Goal: Task Accomplishment & Management: Use online tool/utility

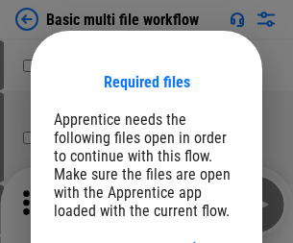
scroll to position [27, 0]
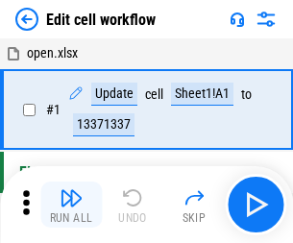
click at [71, 204] on img "button" at bounding box center [70, 197] width 23 height 23
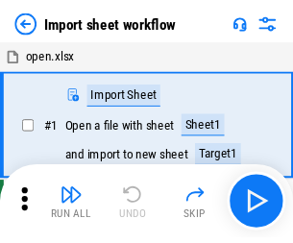
scroll to position [7, 0]
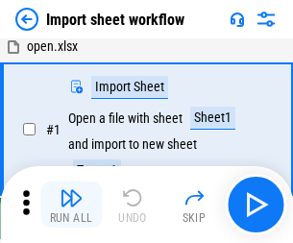
click at [71, 204] on img "button" at bounding box center [70, 197] width 23 height 23
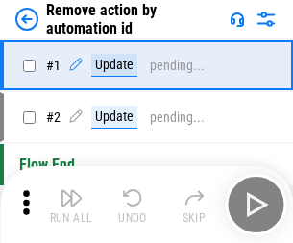
click at [71, 204] on img "button" at bounding box center [70, 197] width 23 height 23
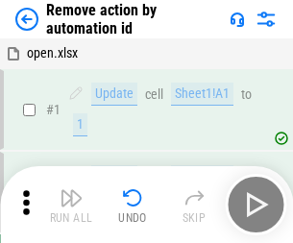
scroll to position [71, 0]
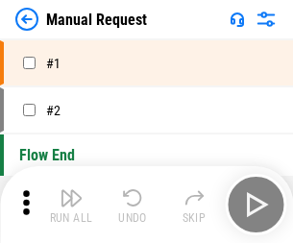
click at [71, 204] on img "button" at bounding box center [70, 197] width 23 height 23
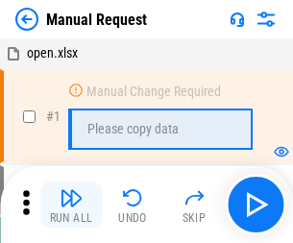
click at [71, 204] on img "button" at bounding box center [70, 197] width 23 height 23
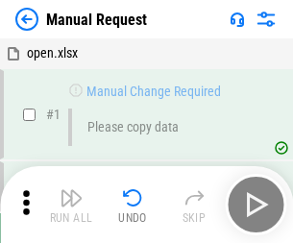
scroll to position [65, 0]
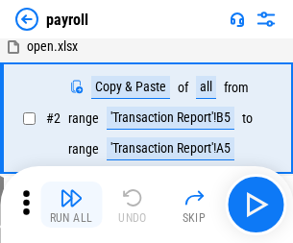
click at [71, 204] on img "button" at bounding box center [70, 197] width 23 height 23
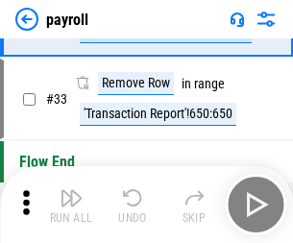
scroll to position [237, 0]
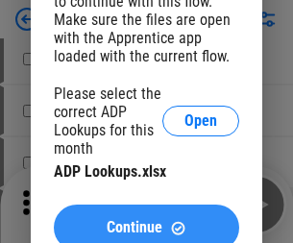
click at [146, 220] on span "Continue" at bounding box center [135, 227] width 56 height 15
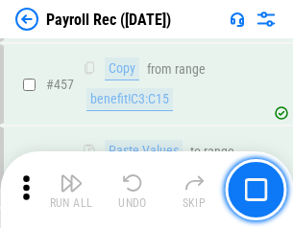
scroll to position [10228, 0]
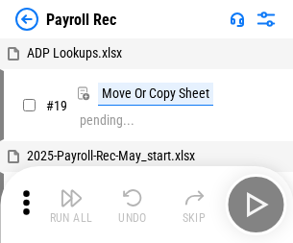
click at [71, 204] on img "button" at bounding box center [70, 197] width 23 height 23
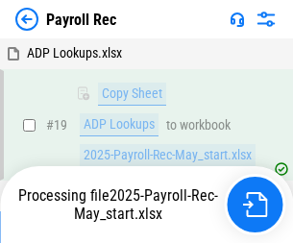
scroll to position [117, 0]
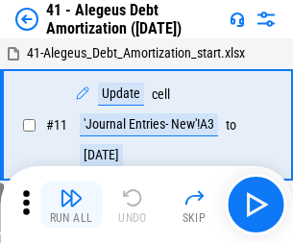
click at [71, 204] on img "button" at bounding box center [70, 197] width 23 height 23
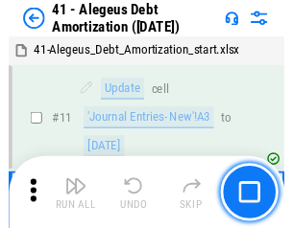
scroll to position [237, 0]
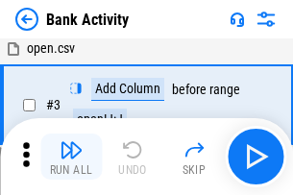
click at [71, 156] on img "button" at bounding box center [70, 149] width 23 height 23
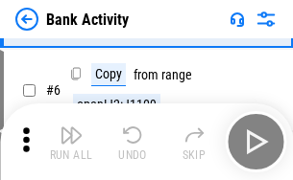
scroll to position [102, 0]
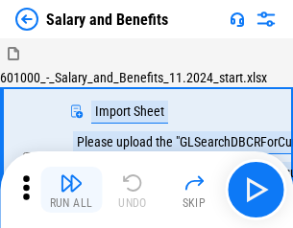
click at [71, 190] on img "button" at bounding box center [70, 183] width 23 height 23
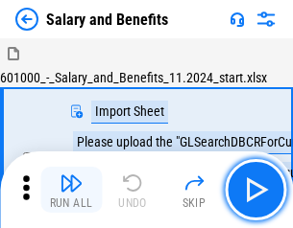
scroll to position [26, 0]
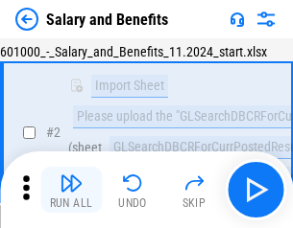
click at [71, 190] on img "button" at bounding box center [70, 183] width 23 height 23
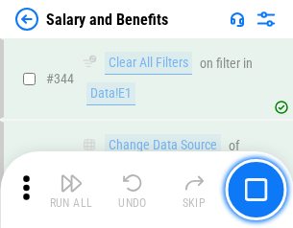
scroll to position [8986, 0]
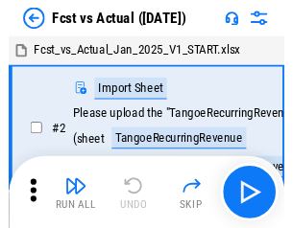
scroll to position [25, 0]
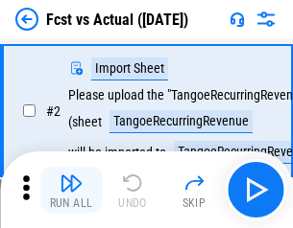
click at [71, 190] on img "button" at bounding box center [70, 183] width 23 height 23
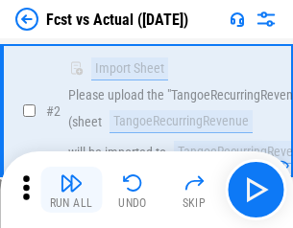
click at [71, 190] on img "button" at bounding box center [70, 183] width 23 height 23
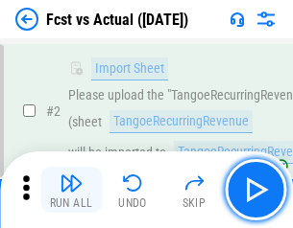
scroll to position [179, 0]
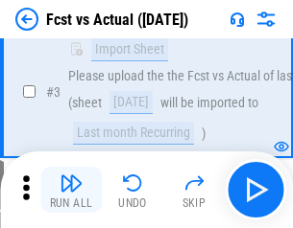
click at [71, 190] on img "button" at bounding box center [70, 183] width 23 height 23
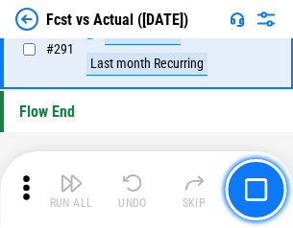
scroll to position [9083, 0]
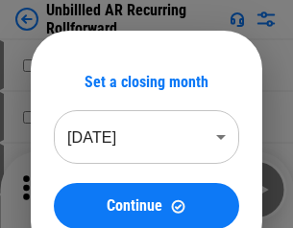
click at [71, 190] on img "button" at bounding box center [70, 183] width 23 height 23
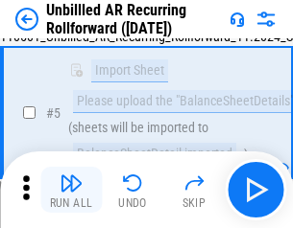
click at [71, 190] on img "button" at bounding box center [70, 183] width 23 height 23
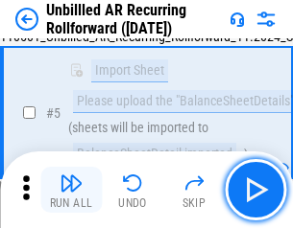
scroll to position [180, 0]
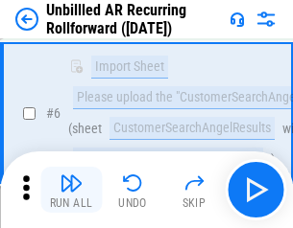
click at [71, 190] on img "button" at bounding box center [70, 183] width 23 height 23
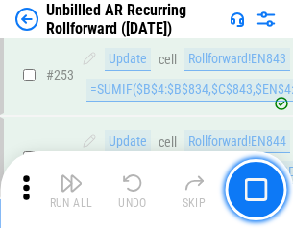
scroll to position [6519, 0]
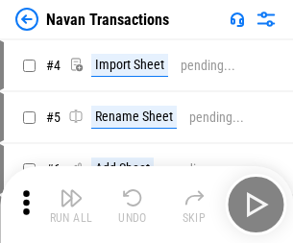
click at [71, 190] on img "button" at bounding box center [70, 197] width 23 height 23
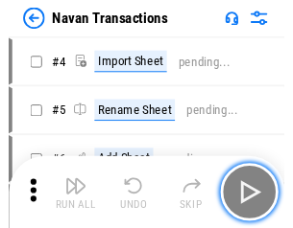
scroll to position [31, 0]
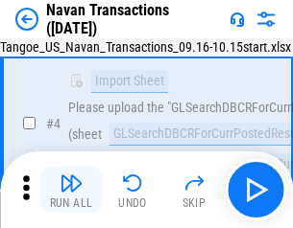
click at [71, 190] on img "button" at bounding box center [70, 183] width 23 height 23
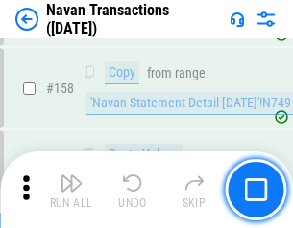
scroll to position [6222, 0]
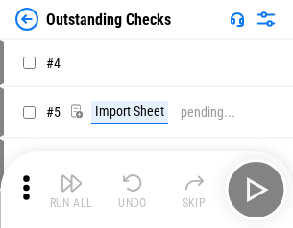
click at [71, 190] on img "button" at bounding box center [70, 183] width 23 height 23
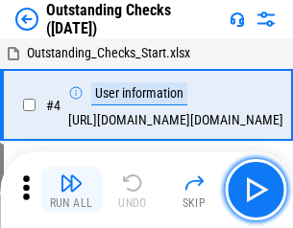
scroll to position [81, 0]
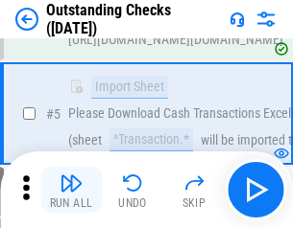
click at [71, 190] on img "button" at bounding box center [70, 183] width 23 height 23
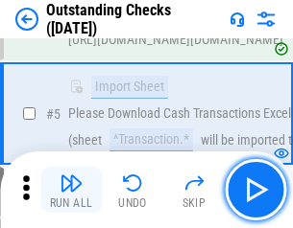
scroll to position [201, 0]
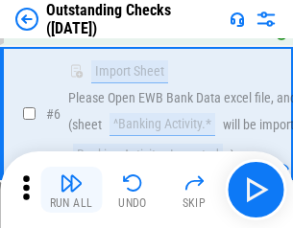
click at [71, 190] on img "button" at bounding box center [70, 183] width 23 height 23
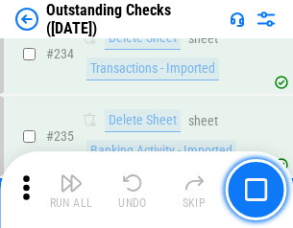
scroll to position [5828, 0]
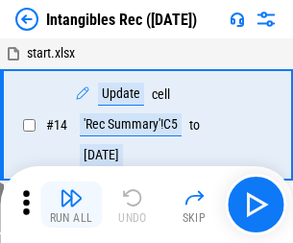
click at [71, 204] on img "button" at bounding box center [70, 197] width 23 height 23
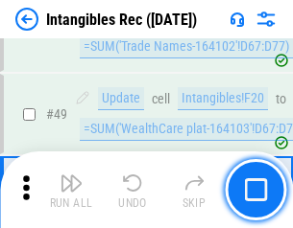
scroll to position [748, 0]
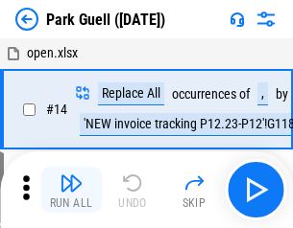
click at [71, 190] on img "button" at bounding box center [70, 183] width 23 height 23
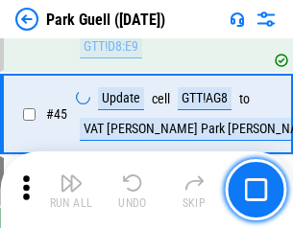
scroll to position [2400, 0]
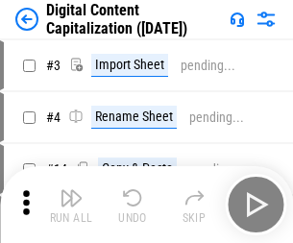
click at [71, 190] on img "button" at bounding box center [70, 197] width 23 height 23
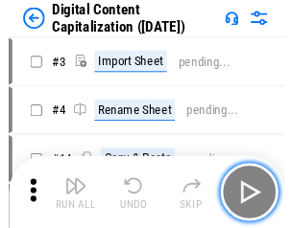
scroll to position [41, 0]
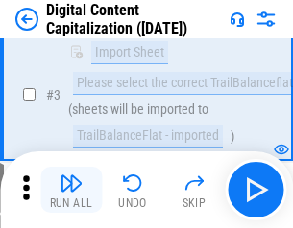
click at [71, 190] on img "button" at bounding box center [70, 183] width 23 height 23
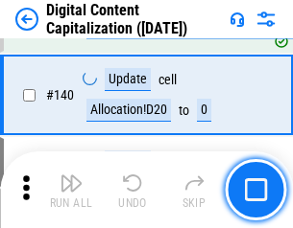
scroll to position [2021, 0]
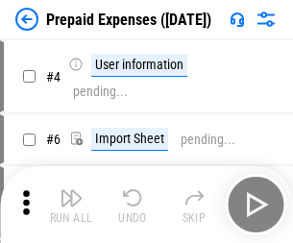
click at [71, 190] on img "button" at bounding box center [70, 197] width 23 height 23
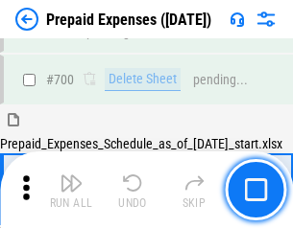
scroll to position [5164, 0]
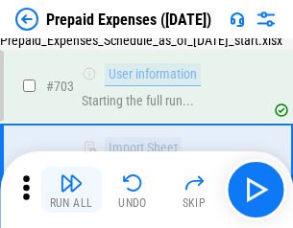
click at [71, 190] on img "button" at bounding box center [70, 183] width 23 height 23
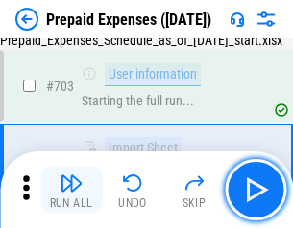
scroll to position [5277, 0]
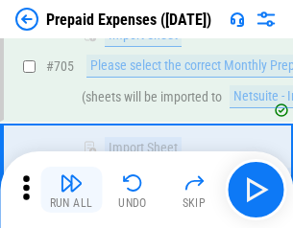
click at [71, 190] on img "button" at bounding box center [70, 183] width 23 height 23
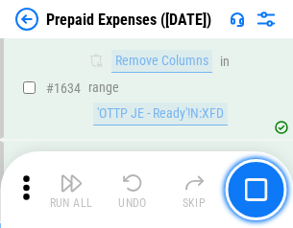
scroll to position [18686, 0]
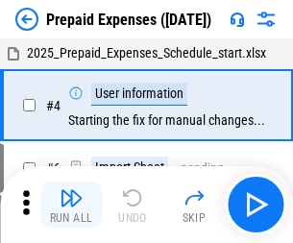
click at [71, 204] on img "button" at bounding box center [70, 197] width 23 height 23
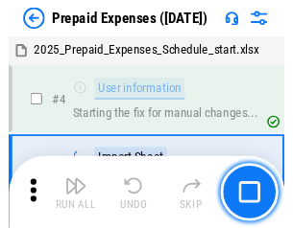
scroll to position [84, 0]
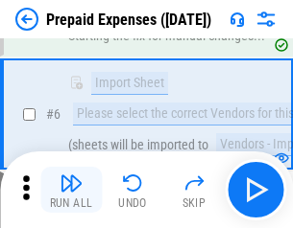
click at [71, 190] on img "button" at bounding box center [70, 183] width 23 height 23
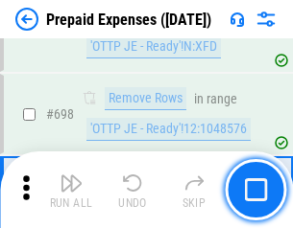
scroll to position [6683, 0]
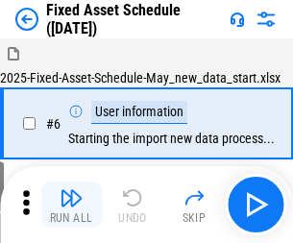
click at [71, 204] on img "button" at bounding box center [70, 197] width 23 height 23
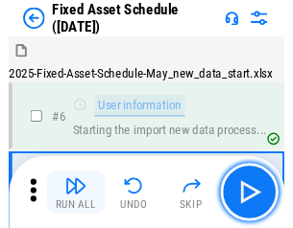
scroll to position [104, 0]
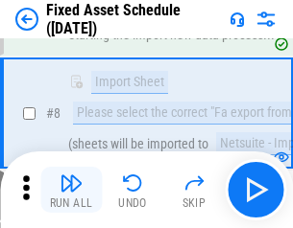
click at [71, 190] on img "button" at bounding box center [70, 183] width 23 height 23
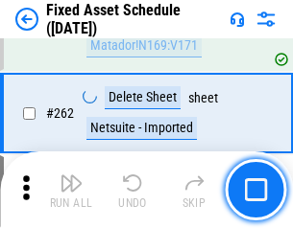
scroll to position [6117, 0]
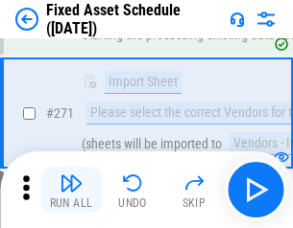
click at [71, 190] on img "button" at bounding box center [70, 183] width 23 height 23
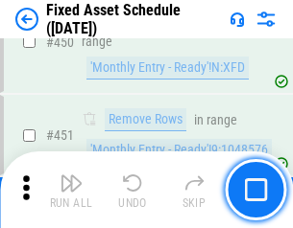
scroll to position [8579, 0]
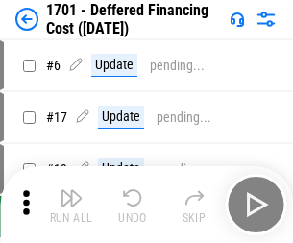
click at [71, 204] on img "button" at bounding box center [70, 197] width 23 height 23
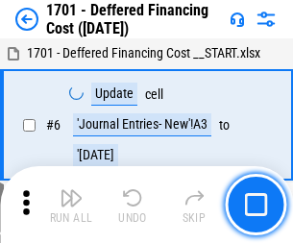
scroll to position [230, 0]
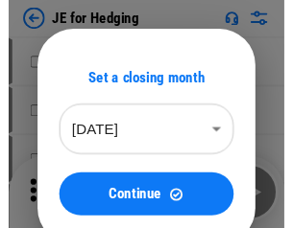
scroll to position [3, 0]
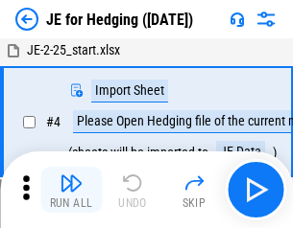
click at [71, 190] on img "button" at bounding box center [70, 183] width 23 height 23
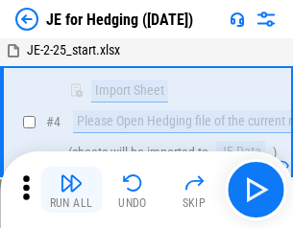
click at [71, 190] on img "button" at bounding box center [70, 183] width 23 height 23
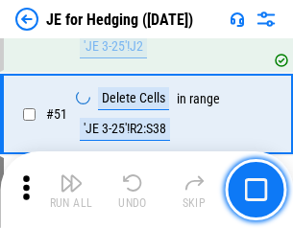
scroll to position [1243, 0]
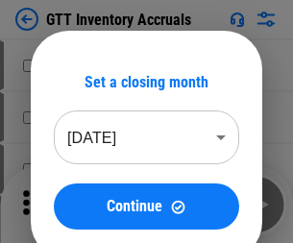
click at [71, 190] on img "button" at bounding box center [70, 197] width 23 height 23
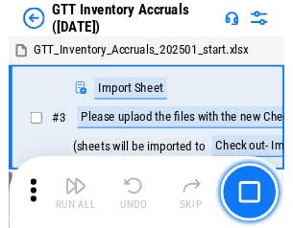
scroll to position [3, 0]
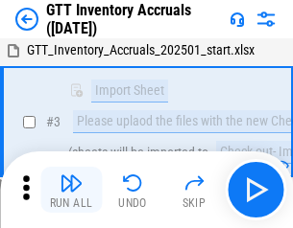
click at [71, 190] on img "button" at bounding box center [70, 183] width 23 height 23
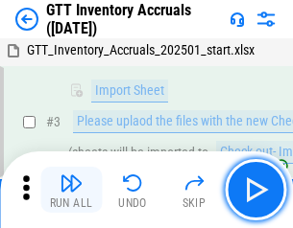
scroll to position [124, 0]
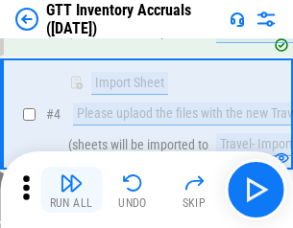
click at [71, 190] on img "button" at bounding box center [70, 183] width 23 height 23
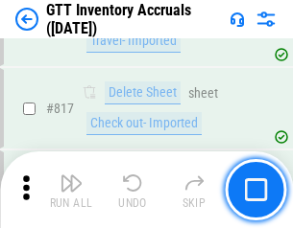
scroll to position [14568, 0]
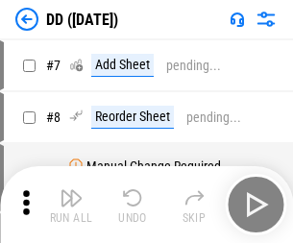
click at [71, 204] on img "button" at bounding box center [70, 197] width 23 height 23
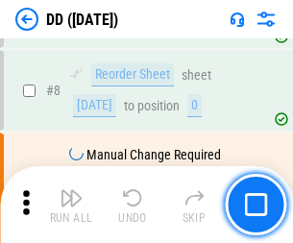
scroll to position [185, 0]
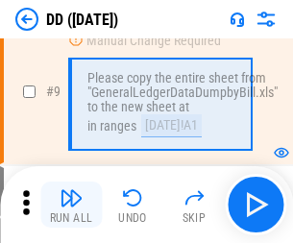
click at [71, 204] on img "button" at bounding box center [70, 197] width 23 height 23
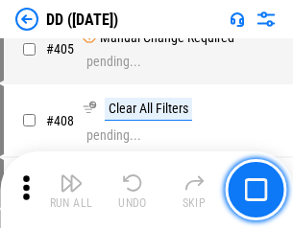
scroll to position [8587, 0]
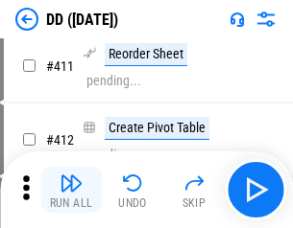
click at [71, 190] on img "button" at bounding box center [70, 183] width 23 height 23
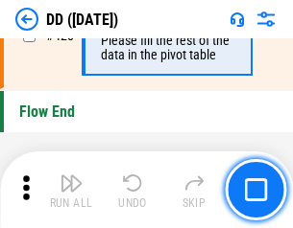
scroll to position [9186, 0]
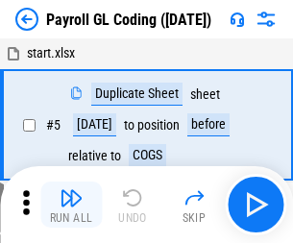
click at [71, 204] on img "button" at bounding box center [70, 197] width 23 height 23
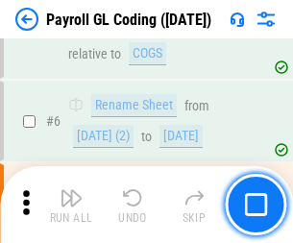
scroll to position [230, 0]
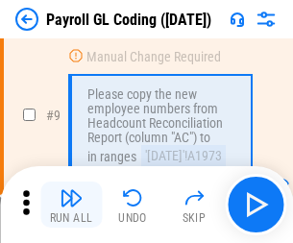
click at [71, 204] on img "button" at bounding box center [70, 197] width 23 height 23
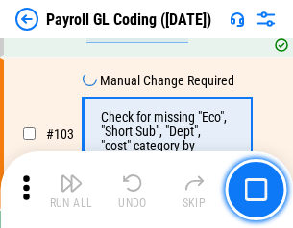
scroll to position [4503, 0]
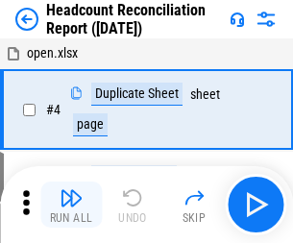
click at [71, 204] on img "button" at bounding box center [70, 197] width 23 height 23
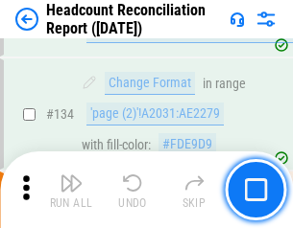
scroll to position [2307, 0]
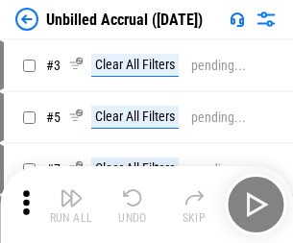
click at [71, 204] on img "button" at bounding box center [70, 197] width 23 height 23
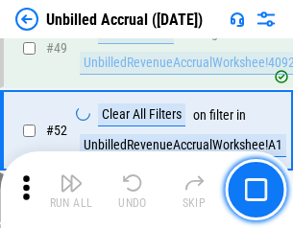
scroll to position [1741, 0]
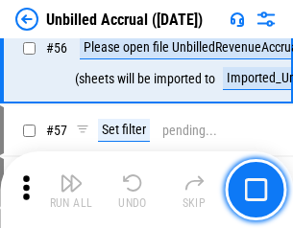
click at [71, 190] on img "button" at bounding box center [70, 183] width 23 height 23
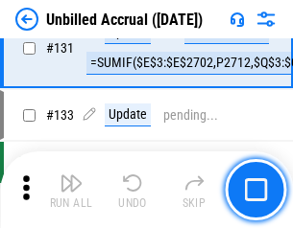
scroll to position [5717, 0]
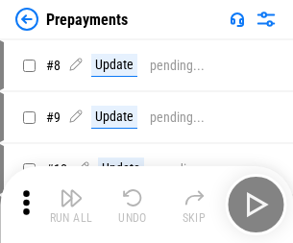
click at [71, 204] on img "button" at bounding box center [70, 197] width 23 height 23
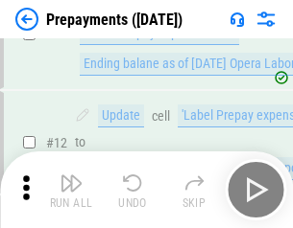
scroll to position [120, 0]
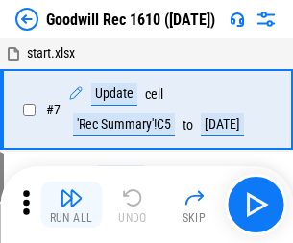
click at [71, 204] on img "button" at bounding box center [70, 197] width 23 height 23
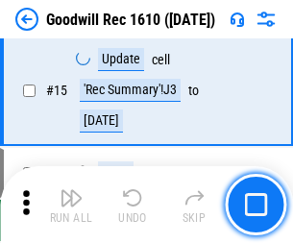
scroll to position [328, 0]
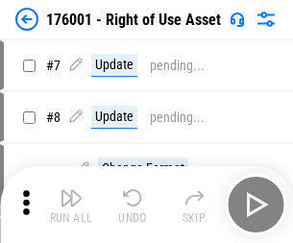
click at [71, 204] on img "button" at bounding box center [70, 197] width 23 height 23
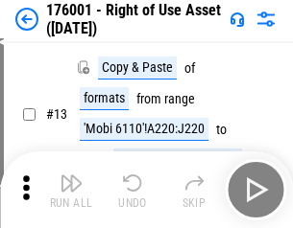
scroll to position [124, 0]
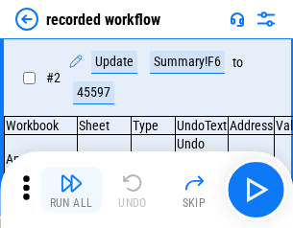
click at [71, 190] on img "button" at bounding box center [70, 183] width 23 height 23
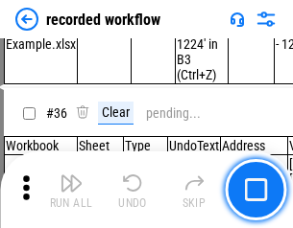
scroll to position [5999, 0]
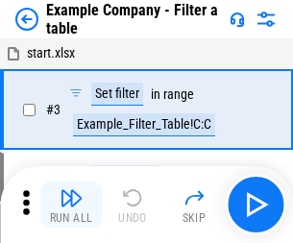
click at [71, 204] on img "button" at bounding box center [70, 197] width 23 height 23
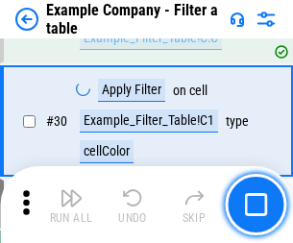
scroll to position [1756, 0]
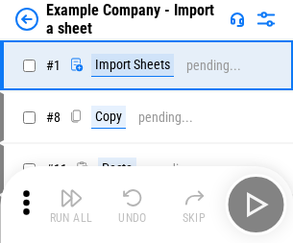
click at [71, 190] on img "button" at bounding box center [70, 197] width 23 height 23
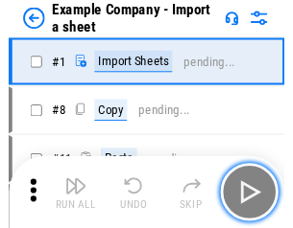
scroll to position [30, 0]
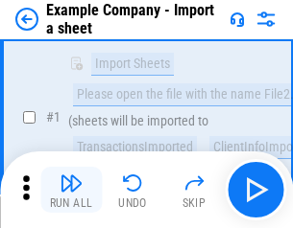
click at [71, 190] on img "button" at bounding box center [70, 183] width 23 height 23
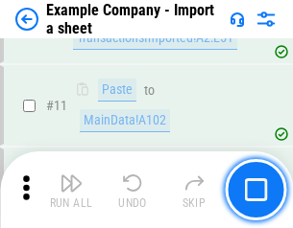
scroll to position [424, 0]
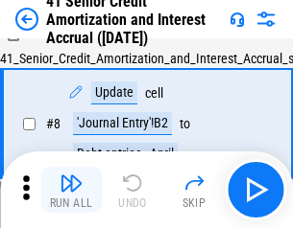
click at [71, 190] on img "button" at bounding box center [70, 183] width 23 height 23
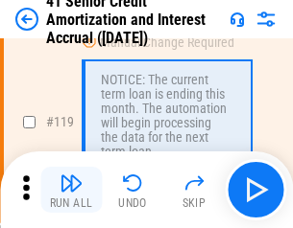
click at [71, 190] on img "button" at bounding box center [70, 183] width 23 height 23
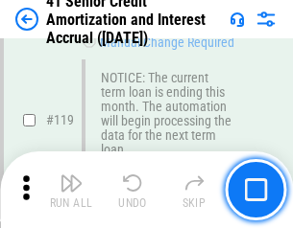
scroll to position [1811, 0]
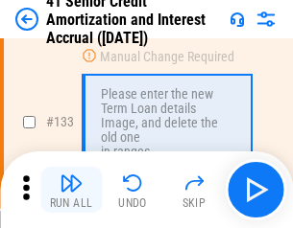
click at [71, 190] on img "button" at bounding box center [70, 183] width 23 height 23
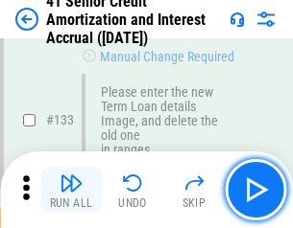
scroll to position [2006, 0]
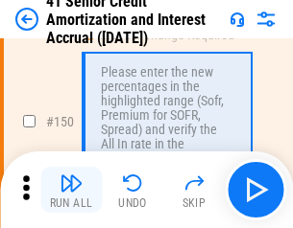
click at [71, 190] on img "button" at bounding box center [70, 183] width 23 height 23
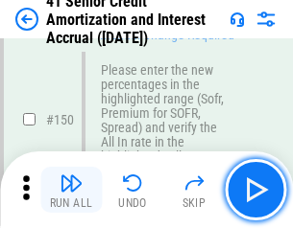
scroll to position [2207, 0]
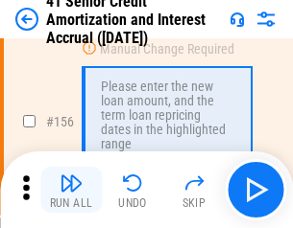
click at [71, 190] on img "button" at bounding box center [70, 183] width 23 height 23
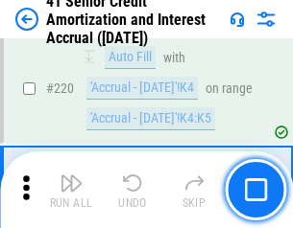
scroll to position [4298, 0]
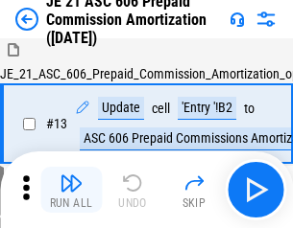
click at [71, 190] on img "button" at bounding box center [70, 183] width 23 height 23
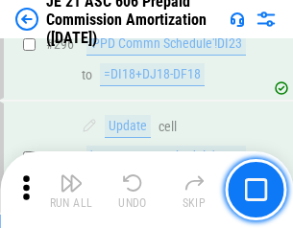
scroll to position [3532, 0]
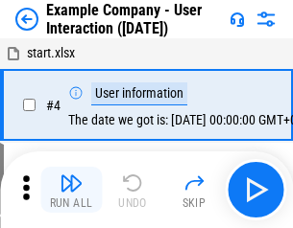
click at [71, 190] on img "button" at bounding box center [70, 183] width 23 height 23
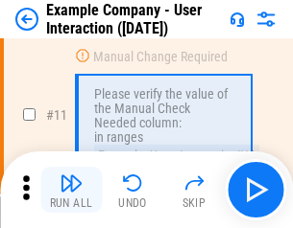
click at [71, 190] on img "button" at bounding box center [70, 183] width 23 height 23
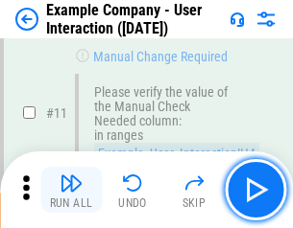
scroll to position [416, 0]
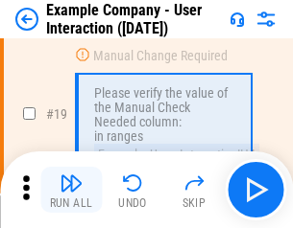
click at [71, 190] on img "button" at bounding box center [70, 183] width 23 height 23
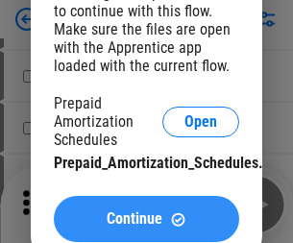
click at [146, 219] on span "Continue" at bounding box center [135, 218] width 56 height 15
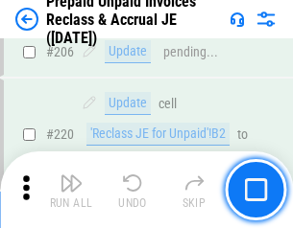
scroll to position [2487, 0]
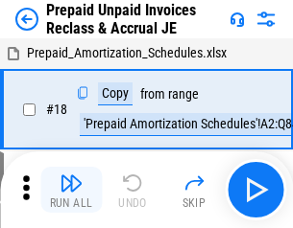
click at [71, 190] on img "button" at bounding box center [70, 183] width 23 height 23
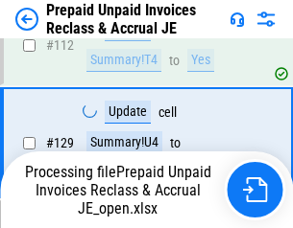
scroll to position [1566, 0]
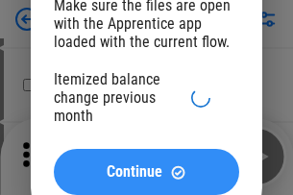
click at [146, 172] on span "Continue" at bounding box center [135, 171] width 56 height 15
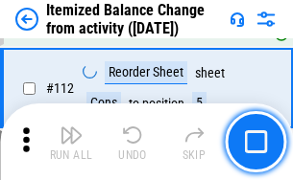
scroll to position [3210, 0]
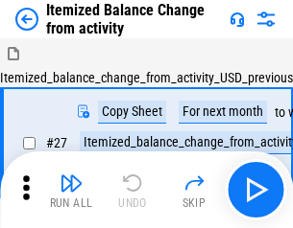
scroll to position [30, 0]
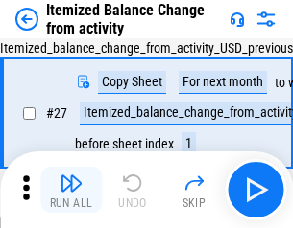
click at [71, 190] on img "button" at bounding box center [70, 183] width 23 height 23
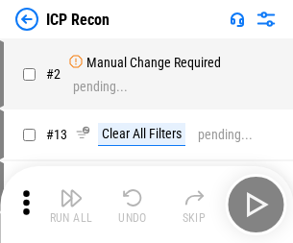
scroll to position [9, 0]
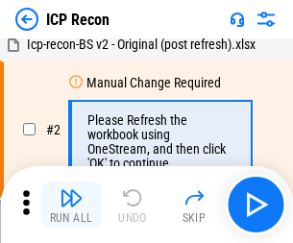
click at [71, 204] on img "button" at bounding box center [70, 197] width 23 height 23
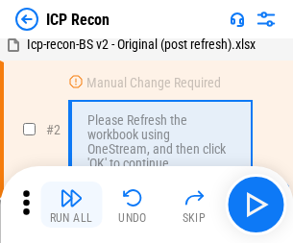
click at [71, 204] on img "button" at bounding box center [70, 197] width 23 height 23
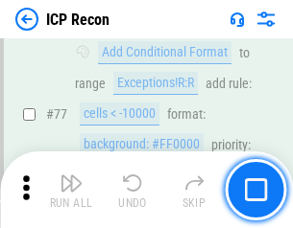
scroll to position [1725, 0]
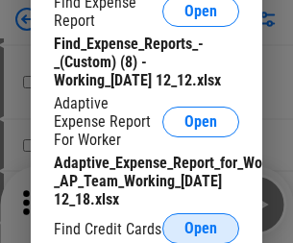
click at [201, 227] on span "Open" at bounding box center [200, 228] width 33 height 15
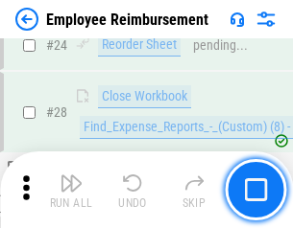
scroll to position [897, 0]
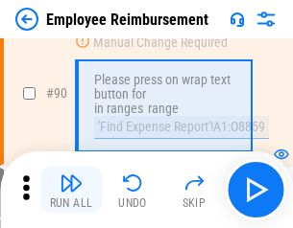
click at [71, 190] on img "button" at bounding box center [70, 183] width 23 height 23
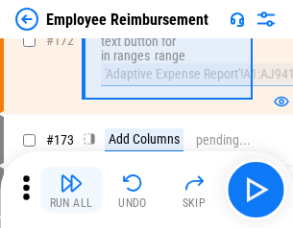
click at [71, 190] on img "button" at bounding box center [70, 183] width 23 height 23
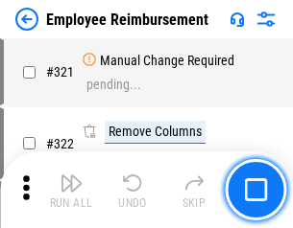
scroll to position [8474, 0]
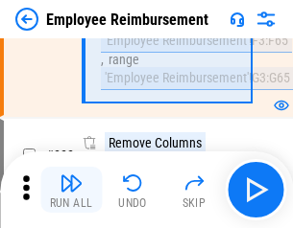
click at [71, 190] on img "button" at bounding box center [70, 183] width 23 height 23
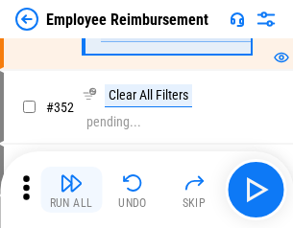
click at [71, 190] on img "button" at bounding box center [70, 183] width 23 height 23
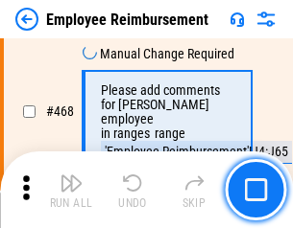
scroll to position [11734, 0]
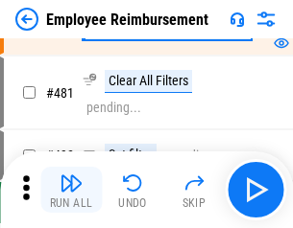
click at [71, 190] on img "button" at bounding box center [70, 183] width 23 height 23
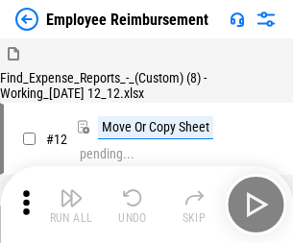
scroll to position [65, 0]
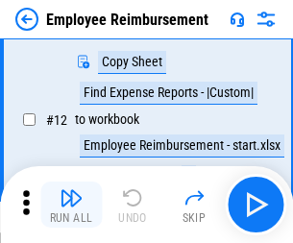
click at [71, 204] on img "button" at bounding box center [70, 197] width 23 height 23
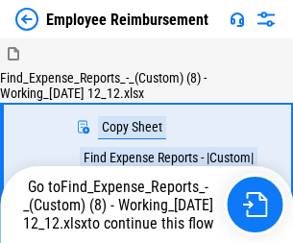
scroll to position [65, 0]
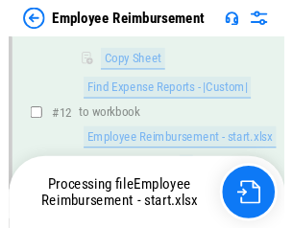
scroll to position [391, 0]
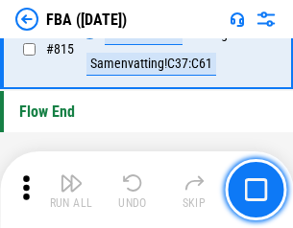
scroll to position [17181, 0]
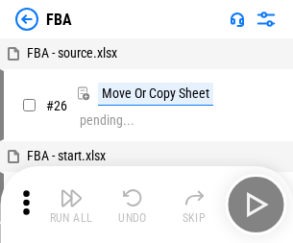
scroll to position [19, 0]
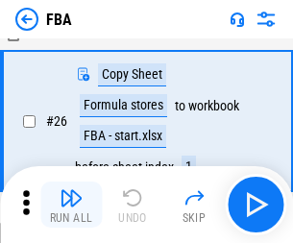
click at [71, 204] on img "button" at bounding box center [70, 197] width 23 height 23
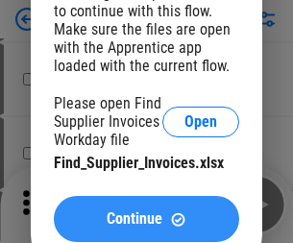
click at [146, 219] on span "Continue" at bounding box center [135, 218] width 56 height 15
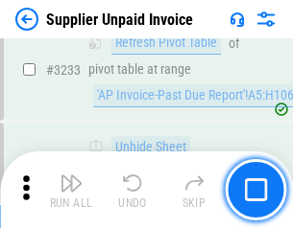
scroll to position [46740, 0]
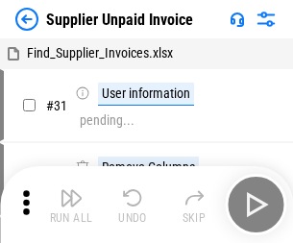
scroll to position [62, 0]
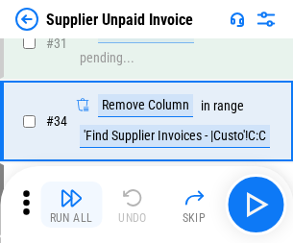
click at [71, 204] on img "button" at bounding box center [70, 197] width 23 height 23
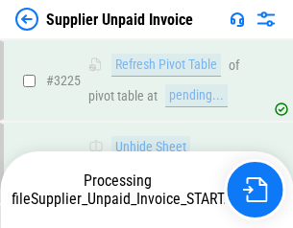
scroll to position [46591, 0]
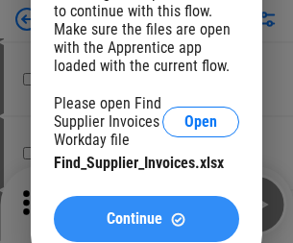
click at [146, 219] on span "Continue" at bounding box center [135, 218] width 56 height 15
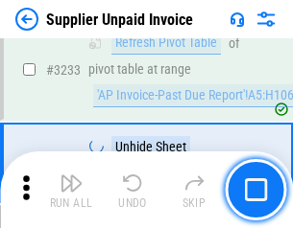
scroll to position [46740, 0]
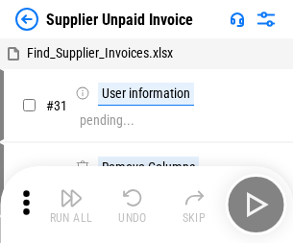
scroll to position [62, 0]
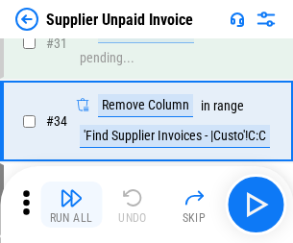
click at [71, 204] on img "button" at bounding box center [70, 197] width 23 height 23
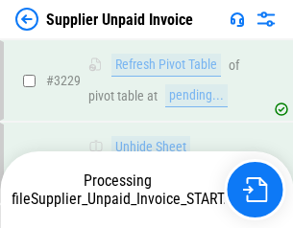
scroll to position [46674, 0]
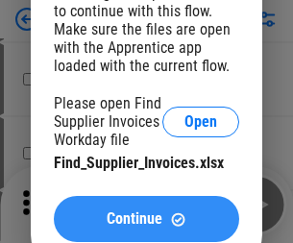
click at [146, 219] on span "Continue" at bounding box center [135, 218] width 56 height 15
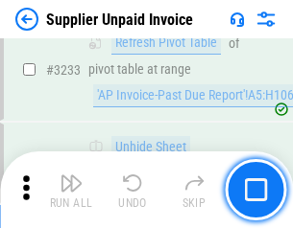
scroll to position [46740, 0]
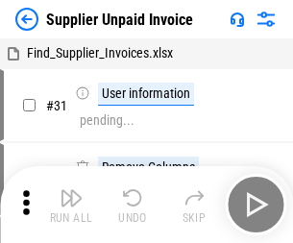
scroll to position [62, 0]
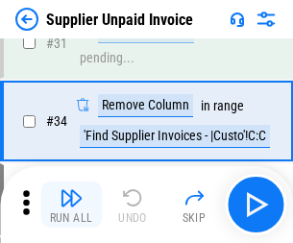
click at [71, 204] on img "button" at bounding box center [70, 197] width 23 height 23
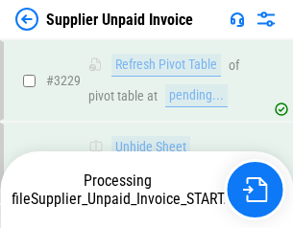
scroll to position [46674, 0]
